Goal: Task Accomplishment & Management: Manage account settings

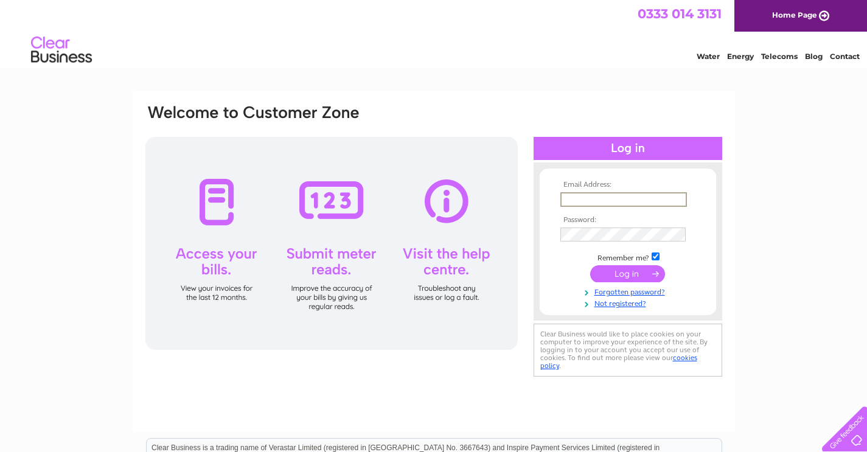
type input "schimmelandson@msn.com"
click at [628, 273] on input "submit" at bounding box center [627, 272] width 75 height 17
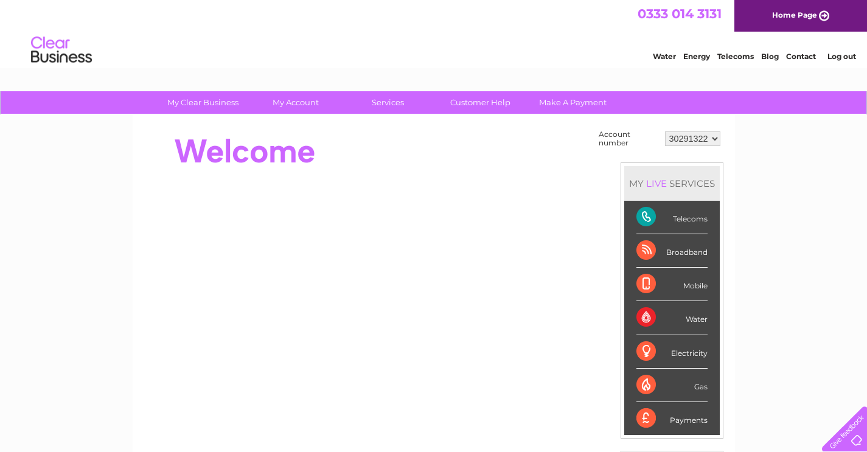
click at [667, 212] on div "Telecoms" at bounding box center [672, 217] width 71 height 33
click at [648, 246] on div "Broadband" at bounding box center [672, 250] width 71 height 33
click at [694, 254] on div "Broadband" at bounding box center [672, 250] width 71 height 33
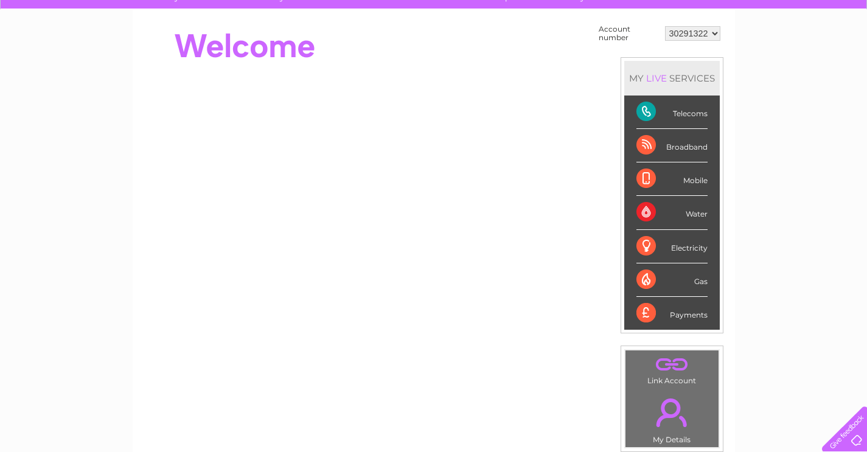
scroll to position [105, 0]
click at [646, 144] on div "Broadband" at bounding box center [672, 146] width 71 height 33
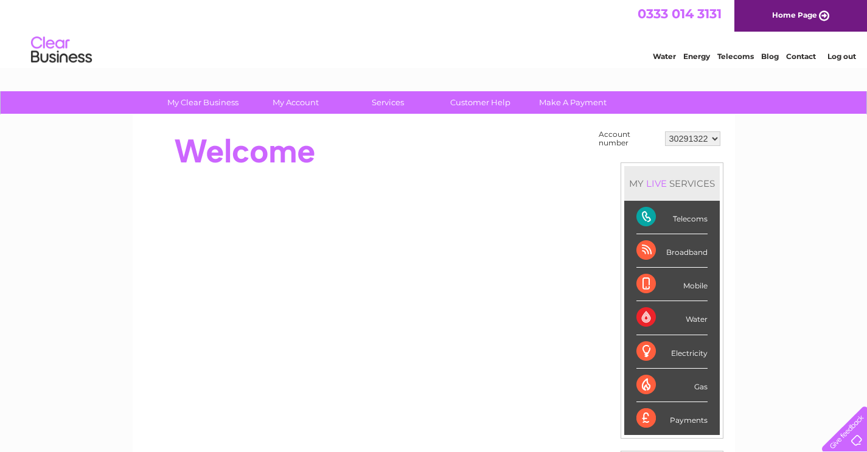
scroll to position [0, 0]
click at [641, 250] on div "Broadband" at bounding box center [672, 250] width 71 height 33
click at [645, 212] on div "Telecoms" at bounding box center [672, 217] width 71 height 33
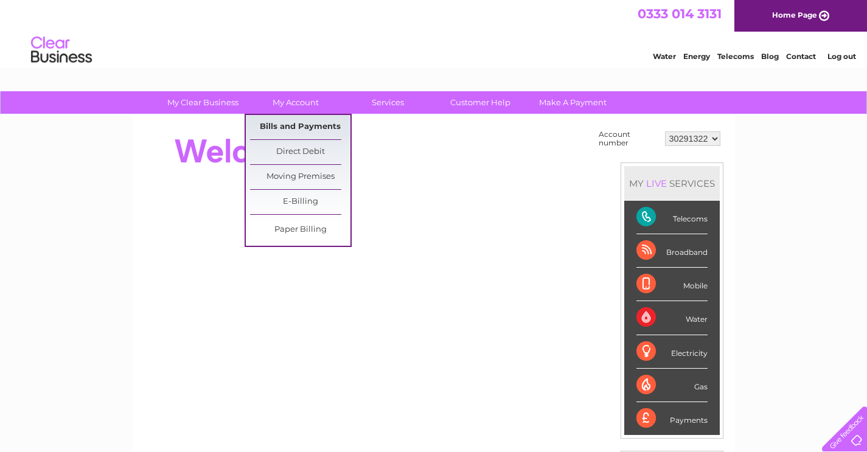
click at [312, 128] on link "Bills and Payments" at bounding box center [300, 127] width 100 height 24
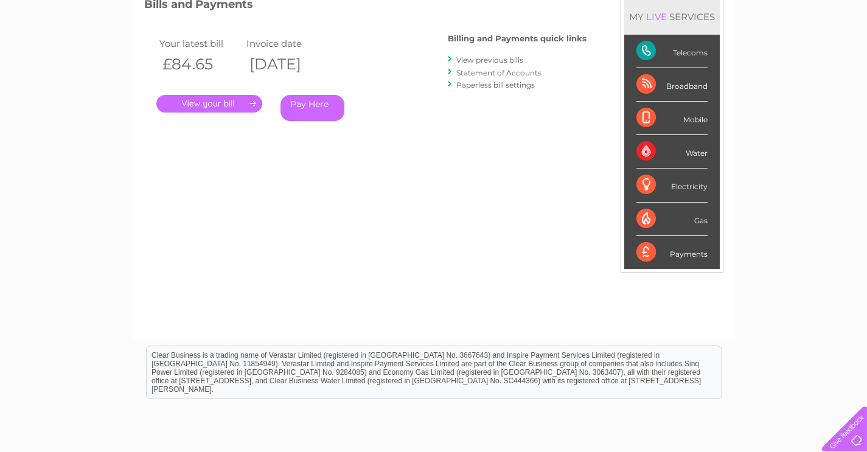
scroll to position [182, 0]
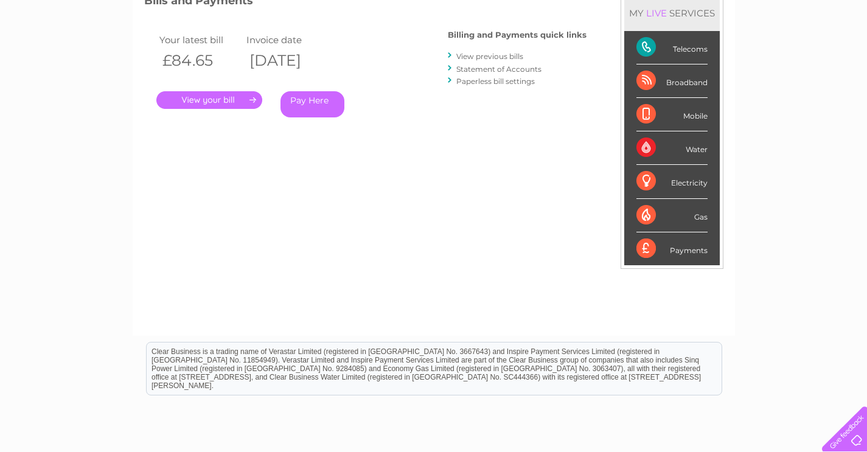
click at [218, 97] on link "." at bounding box center [209, 100] width 106 height 18
